Goal: Browse casually

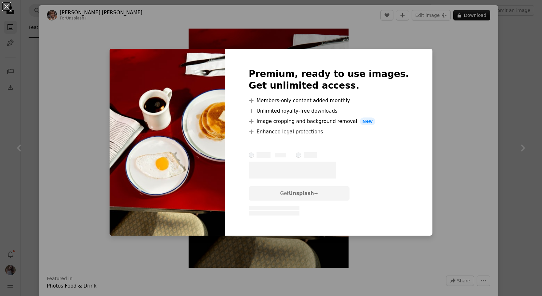
scroll to position [3760, 0]
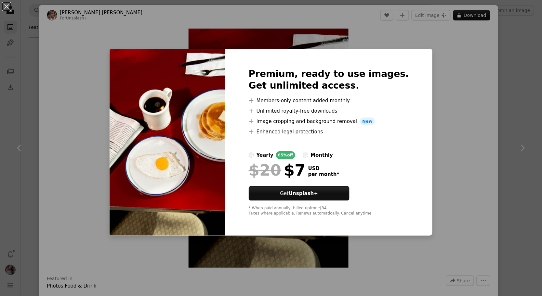
click at [429, 90] on div "An X shape Premium, ready to use images. Get unlimited access. A plus sign Memb…" at bounding box center [271, 148] width 542 height 296
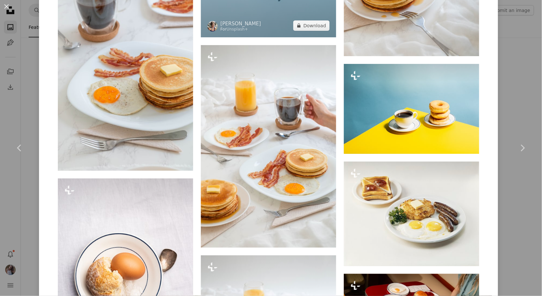
scroll to position [1464, 0]
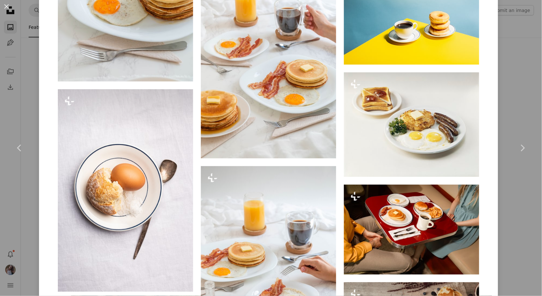
click at [37, 94] on div "An X shape Chevron left Chevron right Alyssa [PERSON_NAME] For Unsplash+ A hear…" at bounding box center [271, 148] width 542 height 296
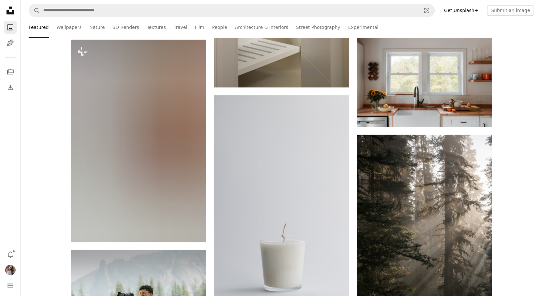
scroll to position [22056, 0]
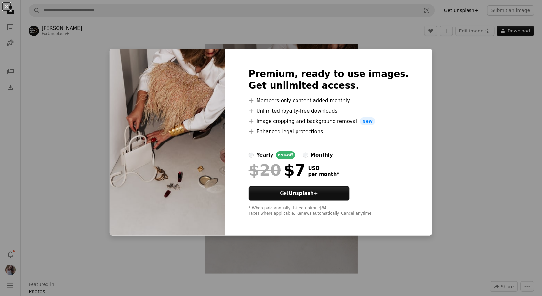
click at [397, 36] on div "An X shape Premium, ready to use images. Get unlimited access. A plus sign Memb…" at bounding box center [271, 148] width 542 height 296
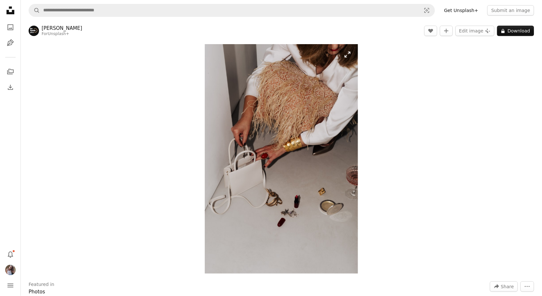
click at [350, 53] on img "Zoom in on this image" at bounding box center [281, 159] width 153 height 230
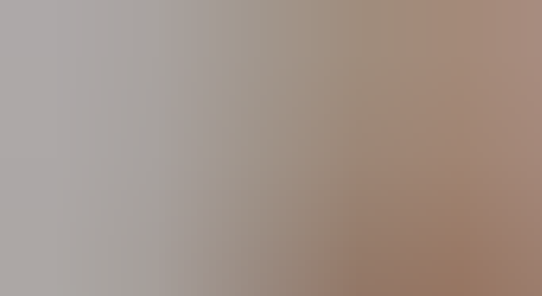
scroll to position [259, 0]
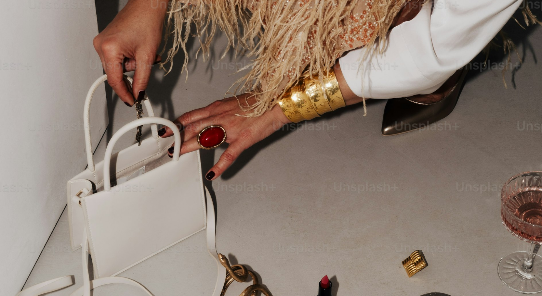
click at [350, 53] on img "Zoom out on this image" at bounding box center [271, 148] width 543 height 814
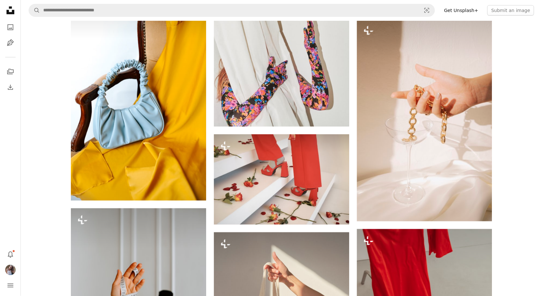
scroll to position [2892, 0]
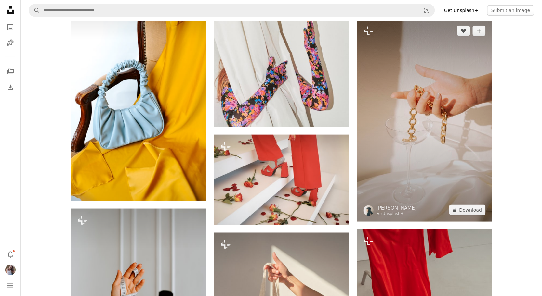
click at [438, 101] on img at bounding box center [424, 120] width 135 height 203
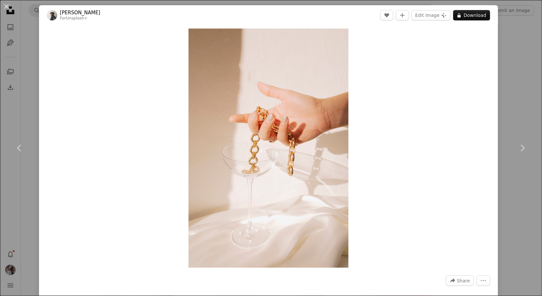
click at [517, 88] on div "An X shape Chevron left Chevron right Evelyn Verdín For Unsplash+ A heart A plu…" at bounding box center [271, 148] width 542 height 296
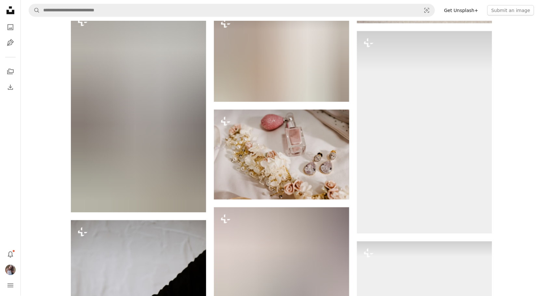
scroll to position [3723, 0]
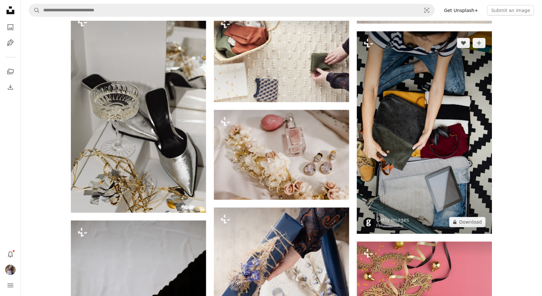
click at [441, 113] on img at bounding box center [424, 133] width 135 height 203
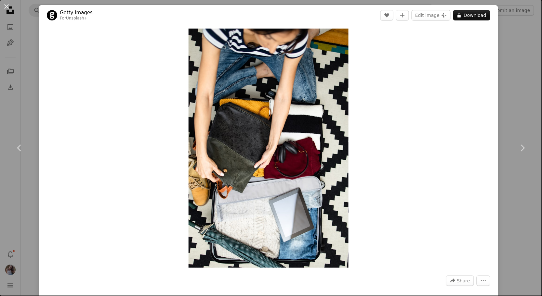
click at [513, 53] on div "An X shape Chevron left Chevron right Getty Images For Unsplash+ A heart A plus…" at bounding box center [271, 148] width 542 height 296
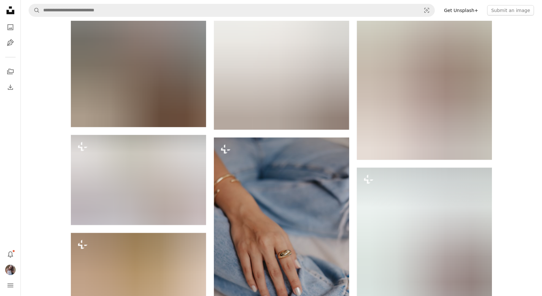
scroll to position [5034, 0]
